Goal: Task Accomplishment & Management: Use online tool/utility

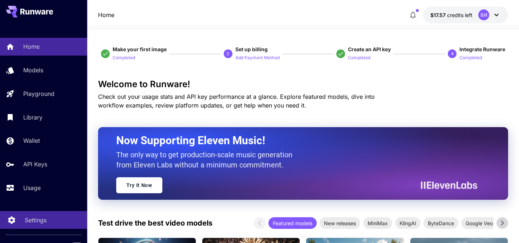
click at [31, 223] on p "Settings" at bounding box center [36, 220] width 22 height 9
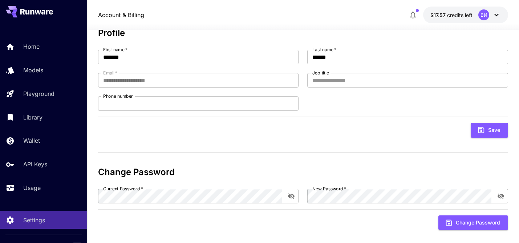
scroll to position [56, 0]
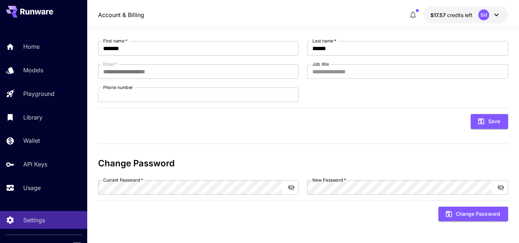
click at [498, 14] on icon at bounding box center [496, 15] width 4 height 3
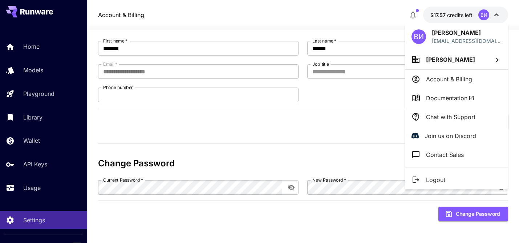
click at [348, 145] on div at bounding box center [259, 121] width 519 height 243
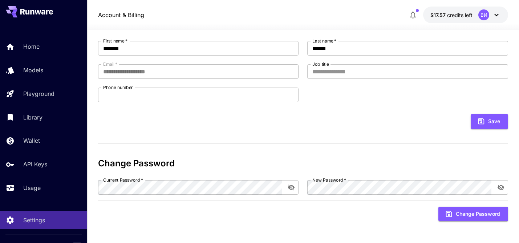
click at [414, 13] on icon "button" at bounding box center [413, 15] width 6 height 7
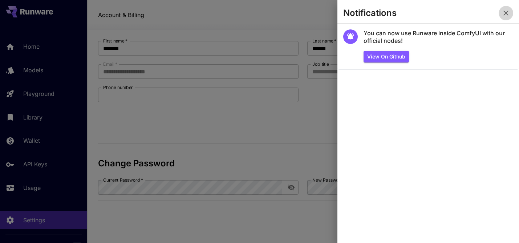
click at [504, 9] on icon "button" at bounding box center [506, 13] width 9 height 9
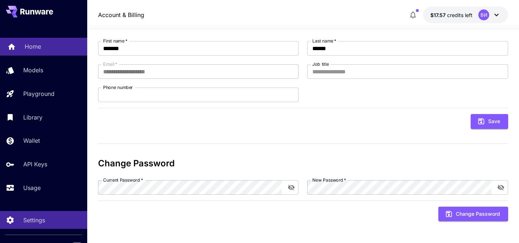
click at [29, 46] on p "Home" at bounding box center [33, 46] width 16 height 9
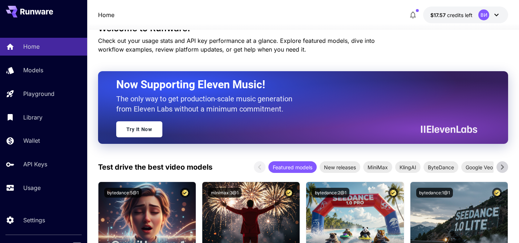
scroll to position [53, 0]
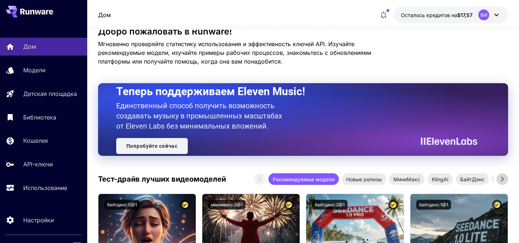
click at [138, 146] on font "Попробуйте сейчас" at bounding box center [151, 146] width 51 height 6
